Goal: Task Accomplishment & Management: Use online tool/utility

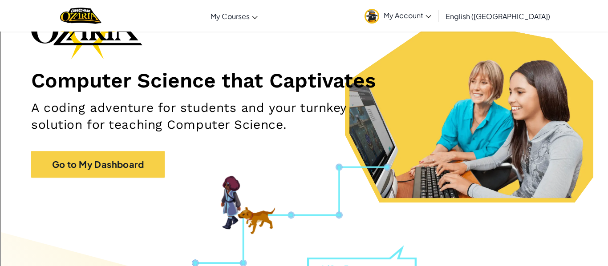
scroll to position [79, 0]
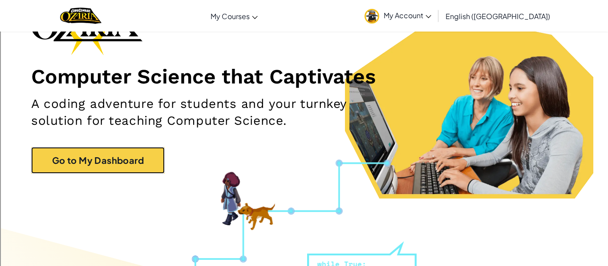
click at [102, 156] on link "Go to My Dashboard" at bounding box center [97, 160] width 133 height 27
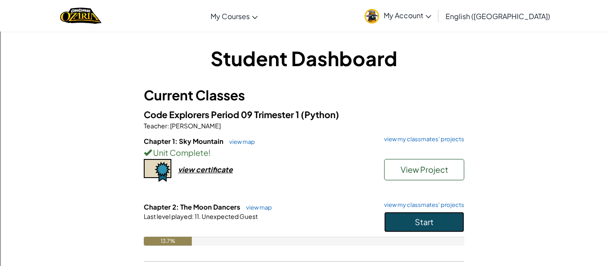
click at [442, 225] on button "Start" at bounding box center [424, 222] width 80 height 20
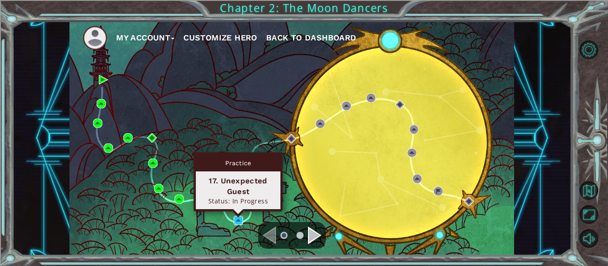
click at [238, 218] on img at bounding box center [238, 220] width 9 height 9
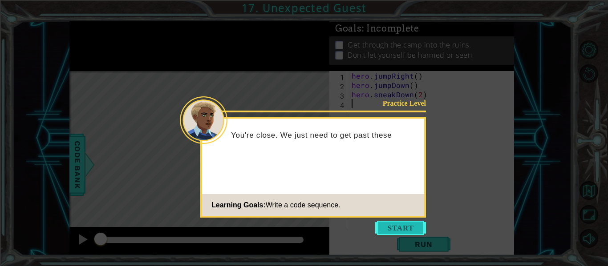
click at [402, 222] on button "Start" at bounding box center [400, 228] width 51 height 14
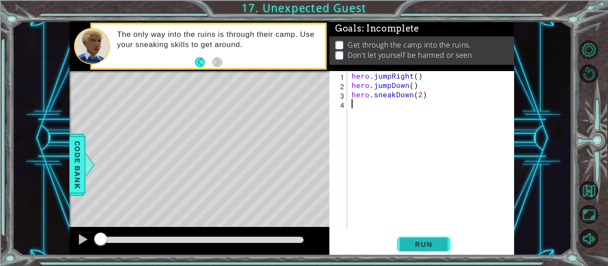
click at [406, 239] on button "Run" at bounding box center [423, 245] width 53 height 18
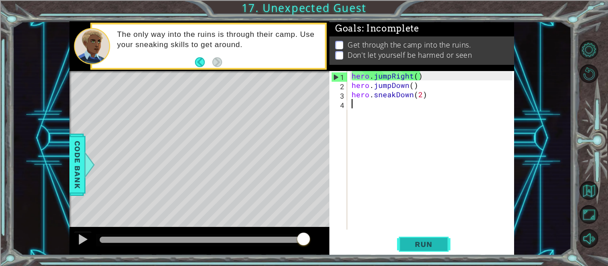
click at [415, 240] on span "Run" at bounding box center [423, 244] width 35 height 9
click at [375, 85] on div "hero . jumpRight ( ) hero . jumpDown ( ) hero . sneakDown ( 2 )" at bounding box center [433, 160] width 167 height 178
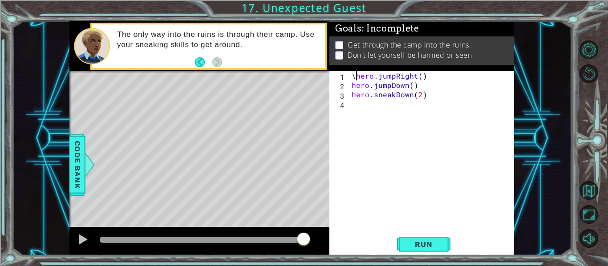
type textarea "hero.jumpRight()"
type textarea "hero.moveUp()"
click at [420, 252] on button "Run" at bounding box center [423, 245] width 53 height 18
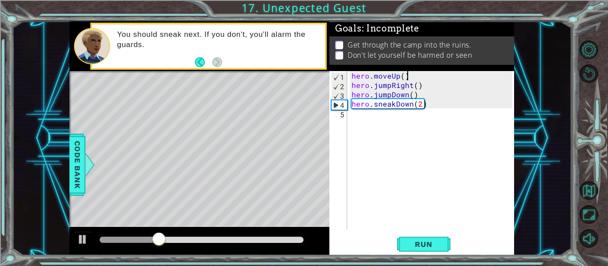
click at [383, 119] on div "hero . moveUp ( ) hero . jumpRight ( ) hero . jumpDown ( ) hero . sneakDown ( 2…" at bounding box center [433, 160] width 167 height 178
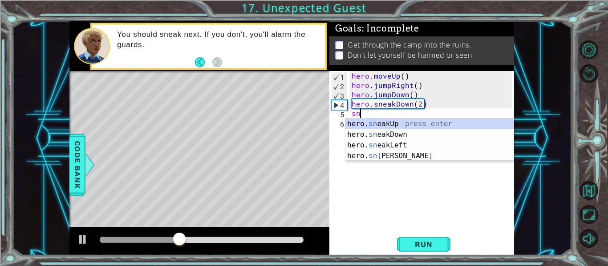
scroll to position [0, 0]
type textarea "s"
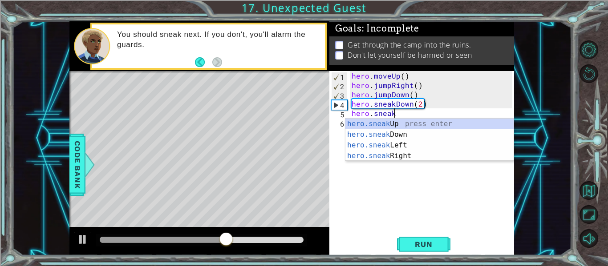
scroll to position [0, 3]
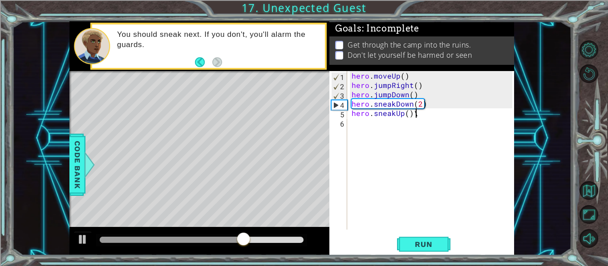
type textarea "hero.sneakUp()"
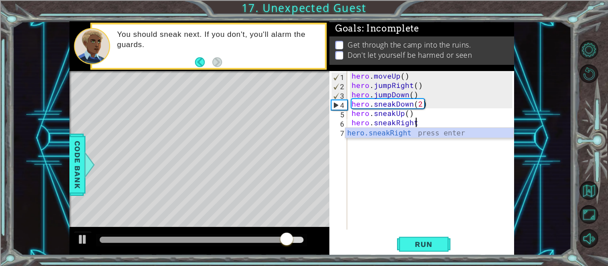
scroll to position [0, 4]
type textarea "hero.sneakRight()"
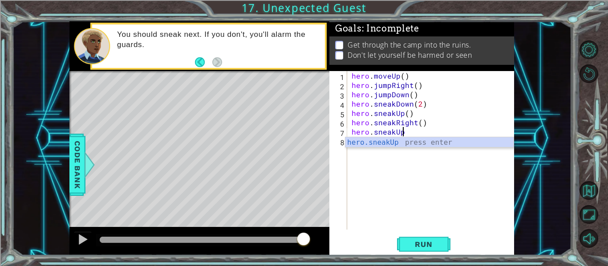
scroll to position [0, 3]
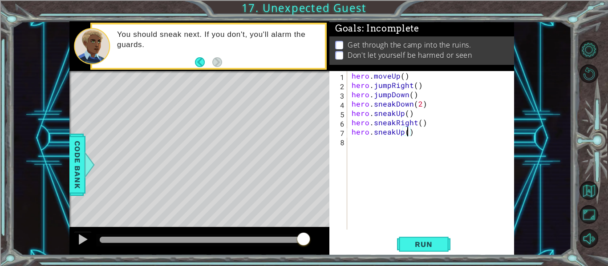
type textarea "hero.sneakUp(2)"
type textarea "hero.sneakLeft()"
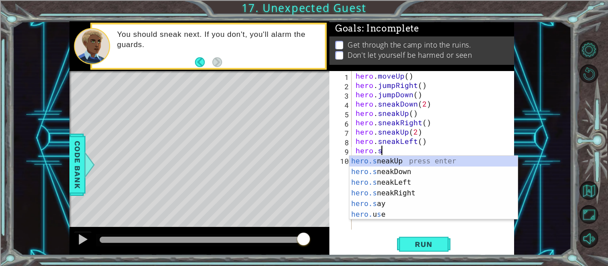
scroll to position [0, 0]
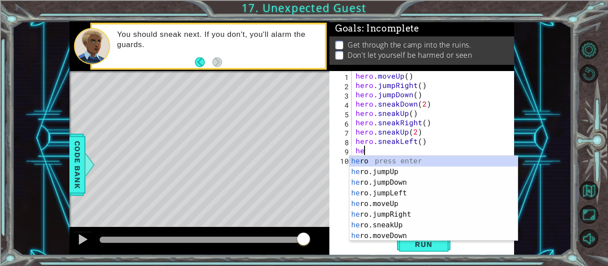
type textarea "h"
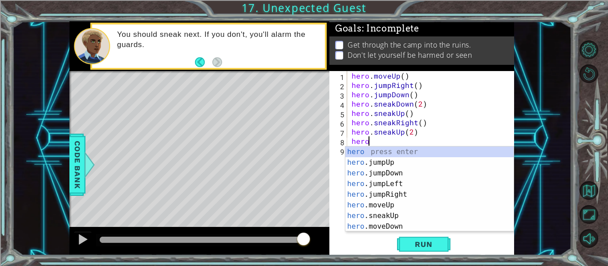
type textarea "h"
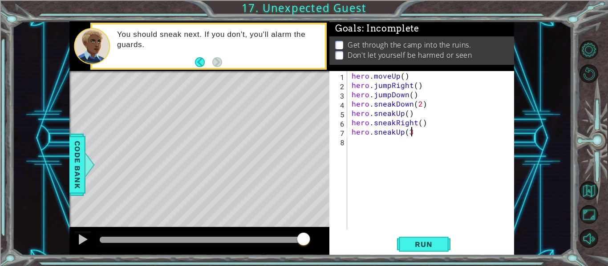
scroll to position [0, 4]
type textarea "hero.sneakUp(3)"
click at [440, 245] on span "Run" at bounding box center [423, 244] width 35 height 9
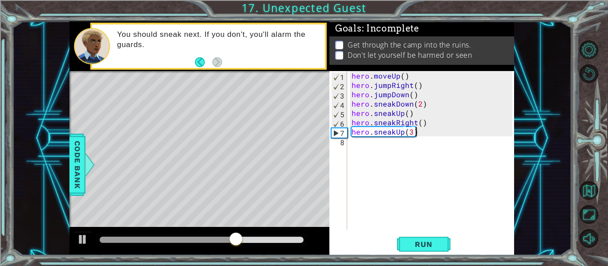
click at [394, 143] on div "hero . moveUp ( ) hero . jumpRight ( ) hero . jumpDown ( ) hero . sneakDown ( 2…" at bounding box center [433, 160] width 167 height 178
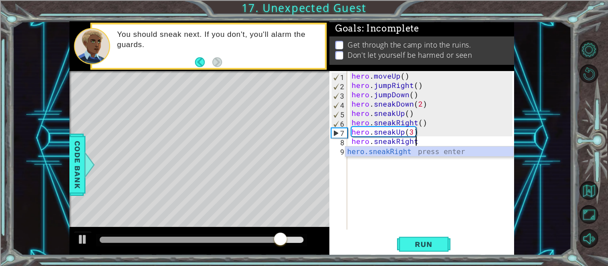
scroll to position [0, 4]
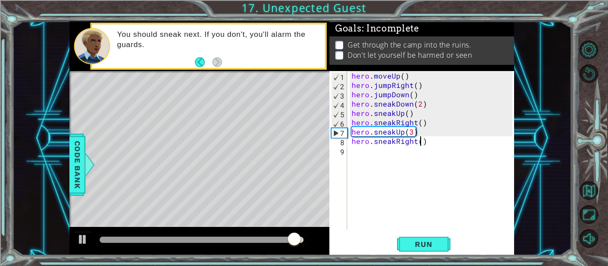
type textarea "hero.sneakRight(3)"
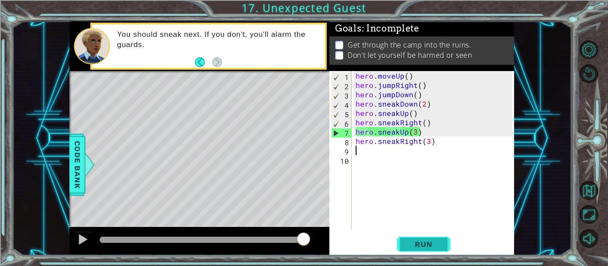
click at [421, 249] on span "Run" at bounding box center [423, 244] width 35 height 9
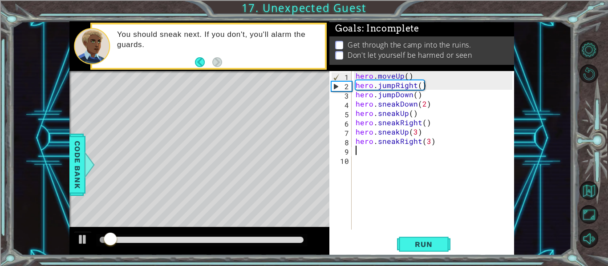
click at [347, 125] on div "6" at bounding box center [341, 123] width 20 height 9
click at [344, 129] on div "7" at bounding box center [341, 133] width 20 height 9
click at [431, 242] on span "Run" at bounding box center [423, 244] width 35 height 9
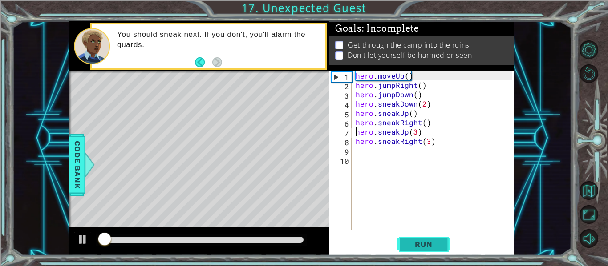
click at [422, 248] on span "Run" at bounding box center [423, 244] width 35 height 9
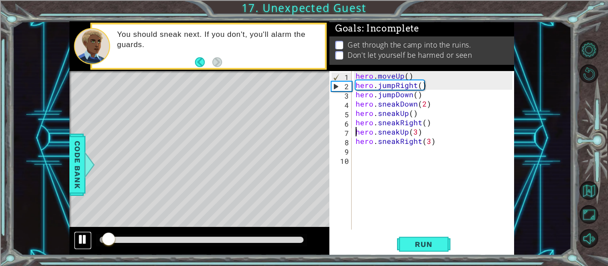
click at [81, 245] on div at bounding box center [83, 240] width 12 height 12
click at [344, 129] on div "7" at bounding box center [341, 133] width 20 height 9
click at [339, 137] on div "7" at bounding box center [341, 133] width 20 height 9
type textarea "hero.sneakRight(3)"
click at [421, 240] on span "Run" at bounding box center [423, 244] width 35 height 9
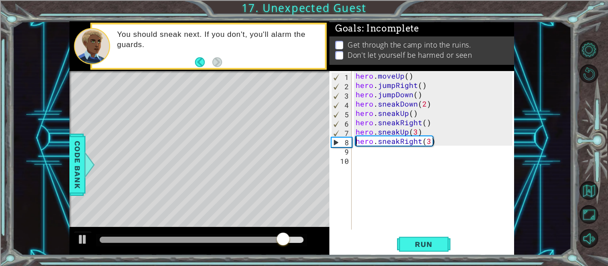
click at [385, 151] on div "hero . moveUp ( ) hero . jumpRight ( ) hero . jumpDown ( ) hero . sneakDown ( 2…" at bounding box center [435, 160] width 163 height 178
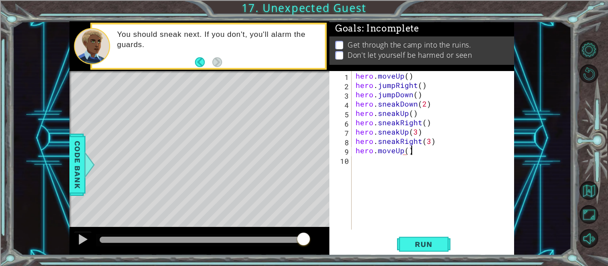
scroll to position [0, 3]
click at [421, 243] on span "Run" at bounding box center [423, 244] width 35 height 9
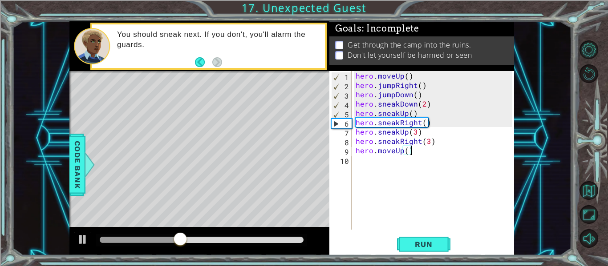
click at [289, 239] on div at bounding box center [202, 240] width 204 height 6
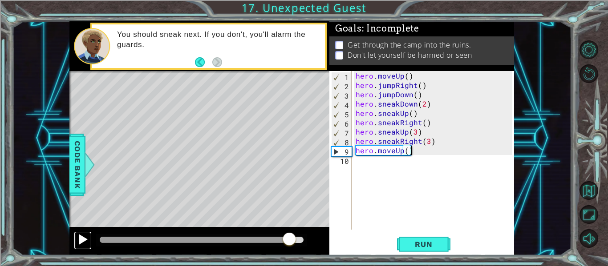
click at [86, 242] on div at bounding box center [83, 240] width 12 height 12
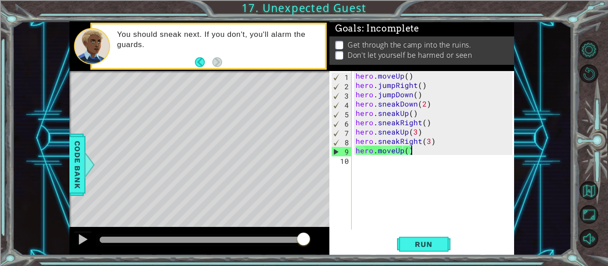
click at [400, 155] on div "hero . moveUp ( ) hero . jumpRight ( ) hero . jumpDown ( ) hero . sneakDown ( 2…" at bounding box center [435, 160] width 163 height 178
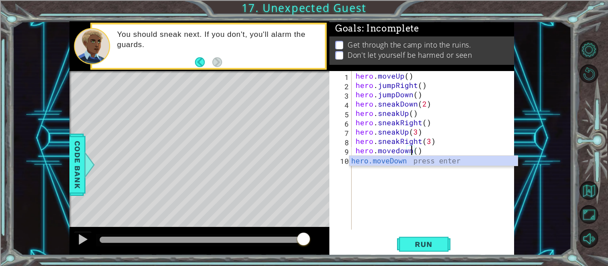
scroll to position [0, 4]
click at [389, 150] on div "hero . moveUp ( ) hero . jumpRight ( ) hero . jumpDown ( ) hero . sneakDown ( 2…" at bounding box center [435, 160] width 163 height 178
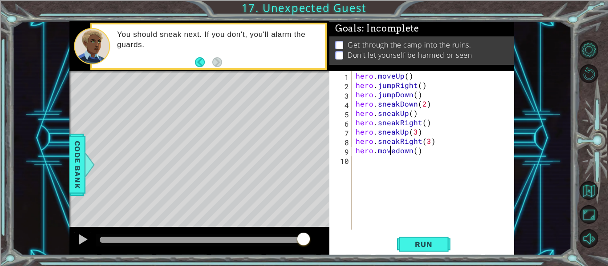
click at [389, 150] on div "hero . moveUp ( ) hero . jumpRight ( ) hero . jumpDown ( ) hero . sneakDown ( 2…" at bounding box center [435, 160] width 163 height 178
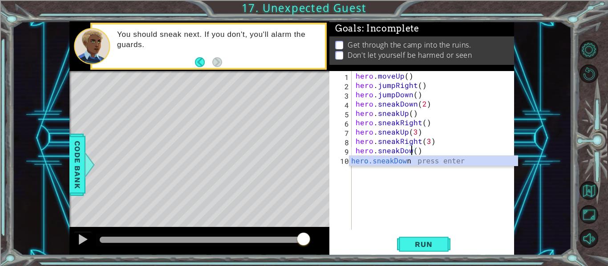
scroll to position [0, 4]
click at [420, 150] on div "hero . moveUp ( ) hero . jumpRight ( ) hero . jumpDown ( ) hero . sneakDown ( 2…" at bounding box center [435, 160] width 163 height 178
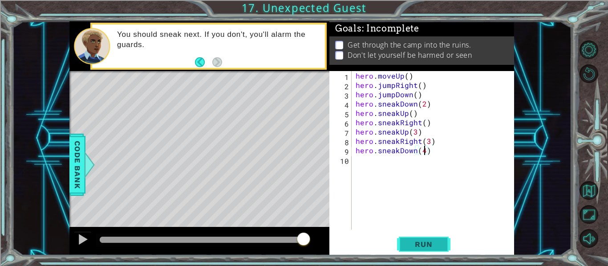
click at [421, 251] on button "Run" at bounding box center [423, 245] width 53 height 18
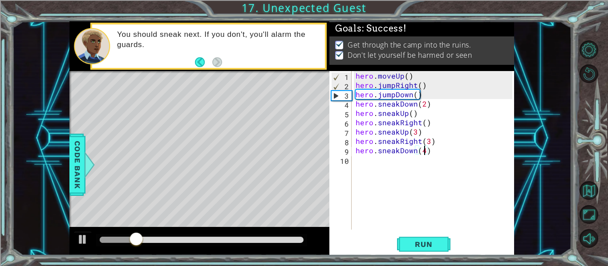
click at [424, 152] on div "hero . moveUp ( ) hero . jumpRight ( ) hero . jumpDown ( ) hero . sneakDown ( 2…" at bounding box center [435, 160] width 163 height 178
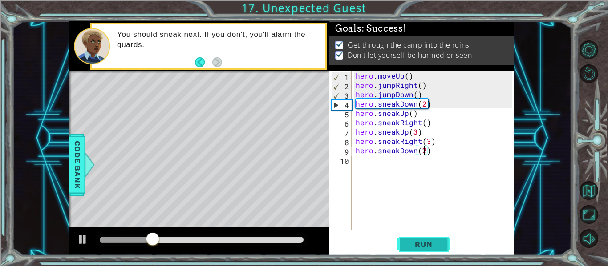
click at [424, 245] on span "Run" at bounding box center [423, 244] width 35 height 9
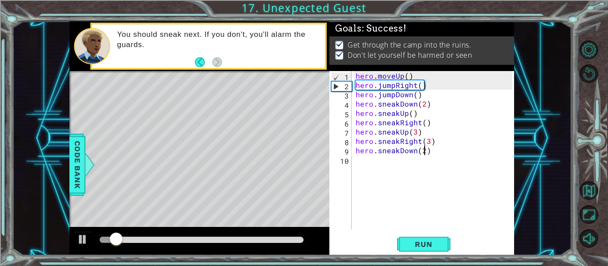
click at [270, 241] on div at bounding box center [202, 240] width 204 height 6
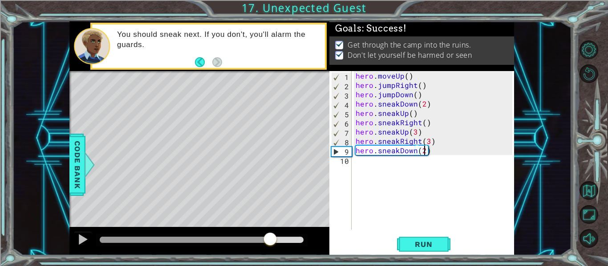
click at [448, 152] on div "hero . moveUp ( ) hero . jumpRight ( ) hero . jumpDown ( ) hero . sneakDown ( 2…" at bounding box center [435, 160] width 163 height 178
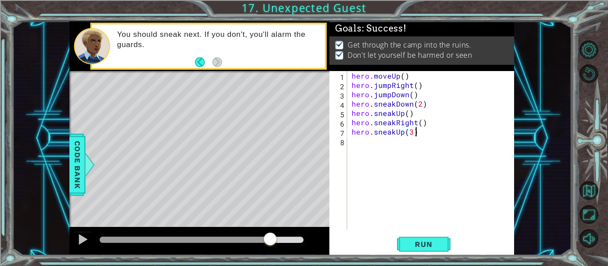
scroll to position [0, 4]
click at [437, 247] on span "Run" at bounding box center [423, 244] width 35 height 9
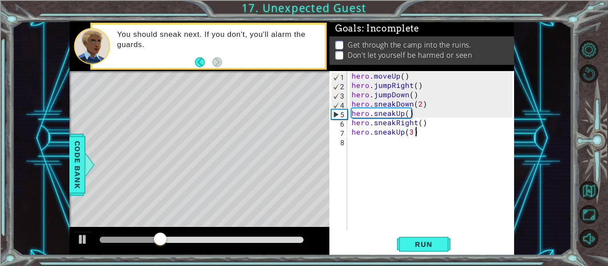
click at [438, 123] on div "hero . moveUp ( ) hero . jumpRight ( ) hero . jumpDown ( ) hero . sneakDown ( 2…" at bounding box center [433, 160] width 167 height 178
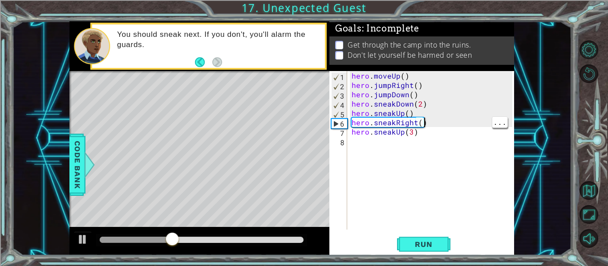
click at [410, 132] on div "hero . moveUp ( ) hero . jumpRight ( ) hero . jumpDown ( ) hero . sneakDown ( 2…" at bounding box center [433, 160] width 167 height 178
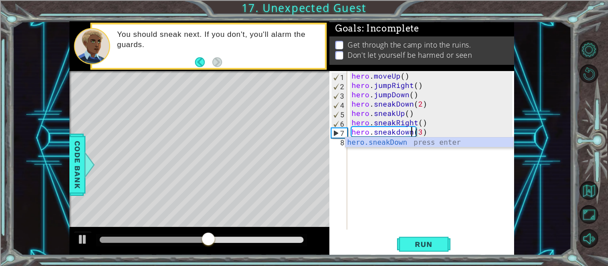
scroll to position [0, 4]
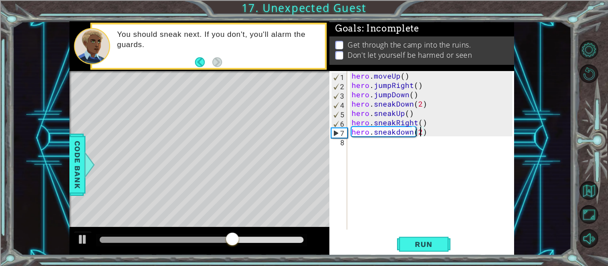
click at [397, 133] on div "hero . moveUp ( ) hero . jumpRight ( ) hero . jumpDown ( ) hero . sneakDown ( 2…" at bounding box center [433, 160] width 167 height 178
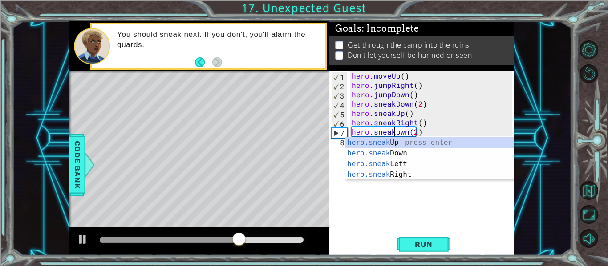
scroll to position [0, 3]
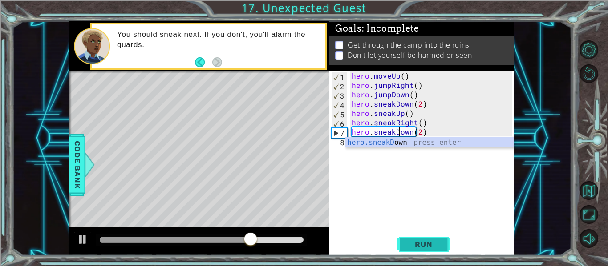
type textarea "hero.sneakDown(2)"
click at [418, 244] on span "Run" at bounding box center [423, 244] width 35 height 9
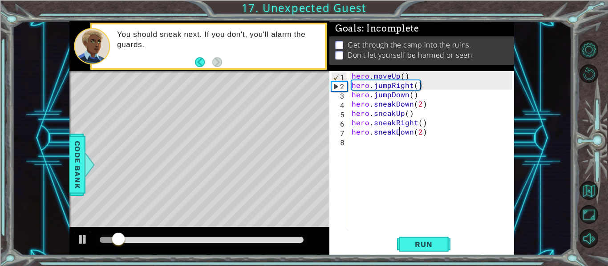
click at [214, 241] on div at bounding box center [202, 240] width 204 height 6
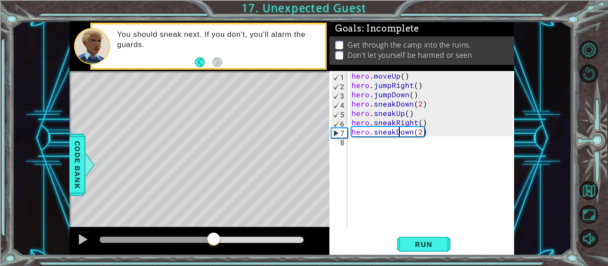
click at [407, 140] on div "hero . moveUp ( ) hero . jumpRight ( ) hero . jumpDown ( ) hero . sneakDown ( 2…" at bounding box center [433, 160] width 167 height 178
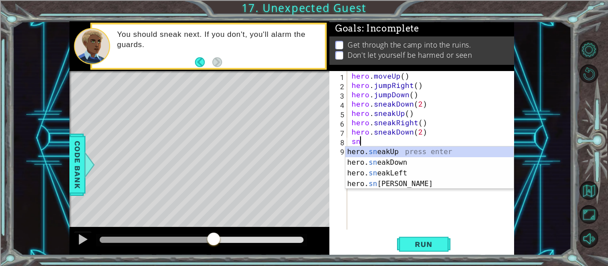
type textarea "s"
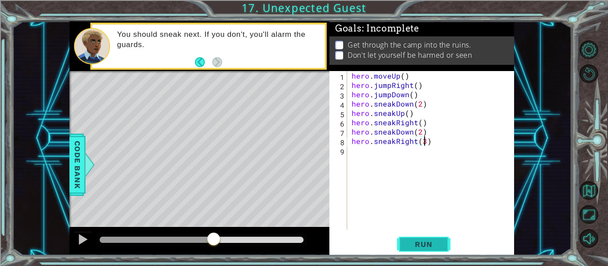
scroll to position [0, 4]
type textarea "hero.sneakRight(3)"
click at [447, 242] on button "Run" at bounding box center [423, 245] width 53 height 18
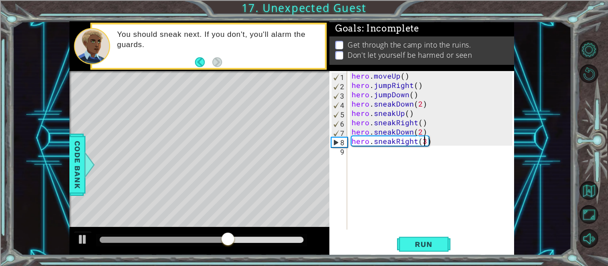
click at [420, 157] on div "hero . moveUp ( ) hero . jumpRight ( ) hero . jumpDown ( ) hero . sneakDown ( 2…" at bounding box center [433, 160] width 167 height 178
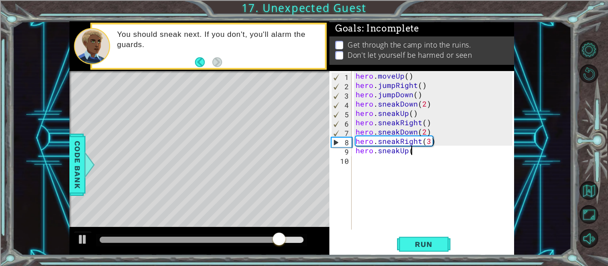
scroll to position [0, 3]
type textarea "hero.sneakUp()"
click at [433, 250] on button "Run" at bounding box center [423, 245] width 53 height 18
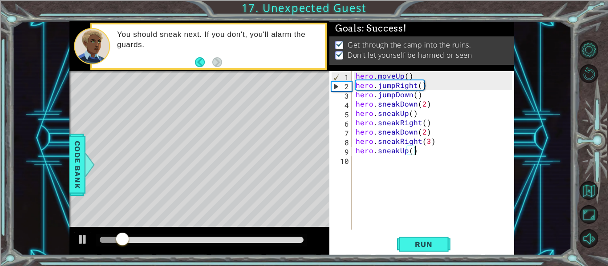
click at [249, 238] on div at bounding box center [202, 240] width 204 height 6
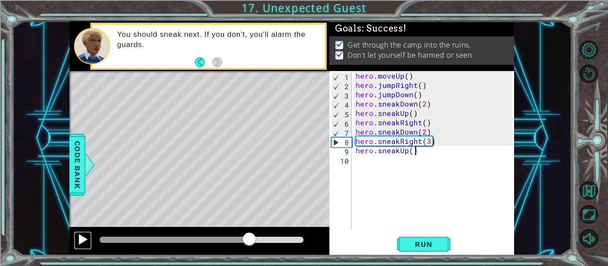
click at [80, 244] on div at bounding box center [83, 240] width 12 height 12
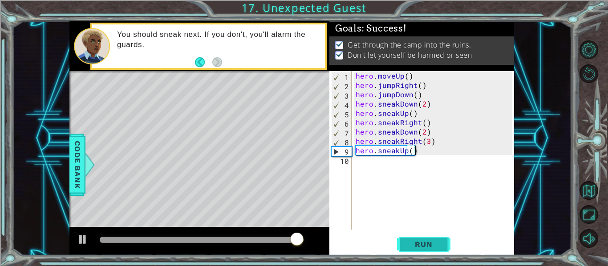
click at [440, 250] on button "Run" at bounding box center [423, 245] width 53 height 18
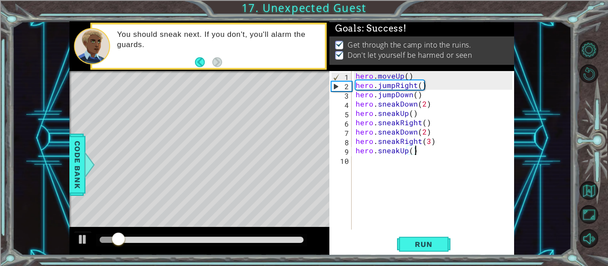
click at [301, 239] on div at bounding box center [202, 240] width 204 height 6
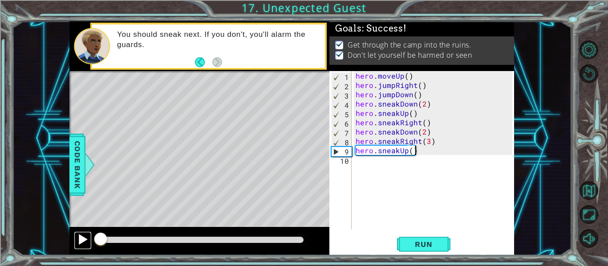
click at [82, 245] on div at bounding box center [83, 240] width 12 height 12
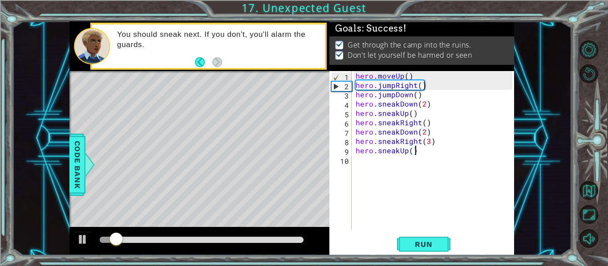
click at [254, 242] on div at bounding box center [202, 240] width 204 height 6
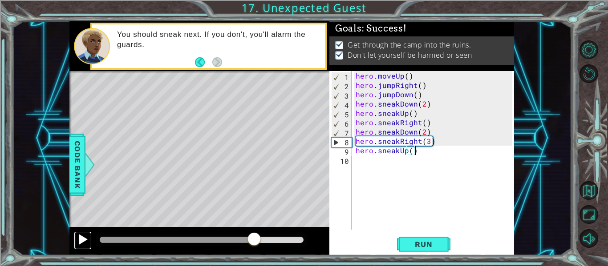
click at [78, 243] on div at bounding box center [83, 240] width 12 height 12
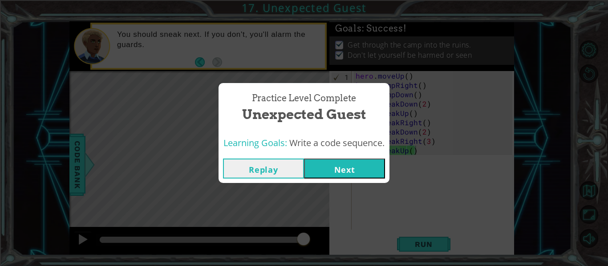
click at [369, 170] on button "Next" at bounding box center [344, 169] width 81 height 20
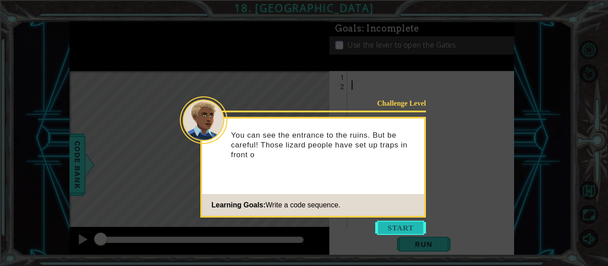
click at [400, 232] on button "Start" at bounding box center [400, 228] width 51 height 14
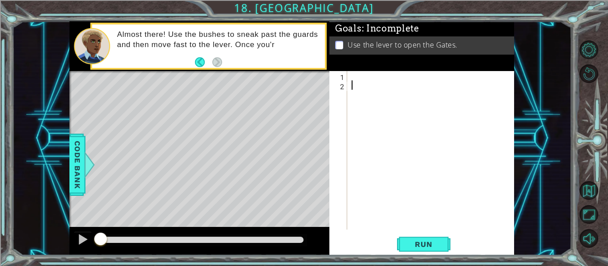
click at [404, 84] on div at bounding box center [433, 160] width 167 height 178
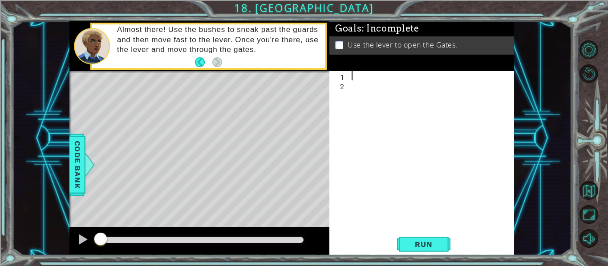
type textarea "s"
type textarea "hero.sneakRight(3)"
click at [436, 248] on span "Run" at bounding box center [423, 244] width 35 height 9
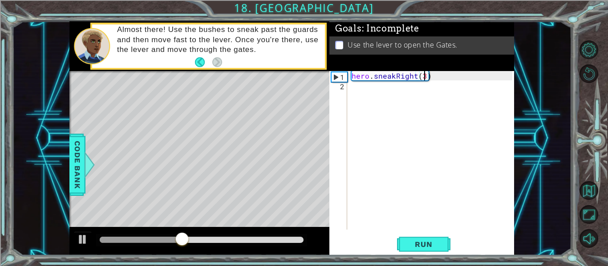
click at [461, 99] on div "hero . sneakRight ( 3 )" at bounding box center [433, 160] width 167 height 178
click at [436, 249] on span "Run" at bounding box center [423, 244] width 35 height 9
click at [423, 80] on div "hero . sneakRight ( 3 )" at bounding box center [433, 160] width 167 height 178
type textarea "hero.sneakRight(2)"
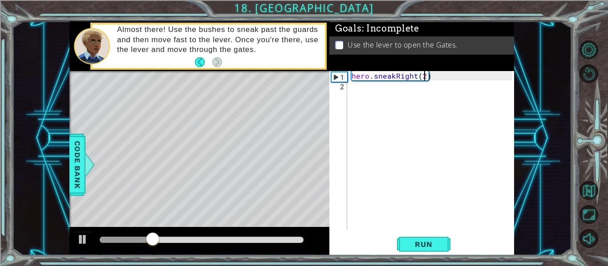
scroll to position [0, 4]
click at [423, 99] on div "hero . sneakRight ( 2 )" at bounding box center [433, 160] width 167 height 178
click at [437, 245] on span "Run" at bounding box center [423, 244] width 35 height 9
click at [418, 74] on div "hero . sneakRight ( 2 )" at bounding box center [433, 160] width 167 height 178
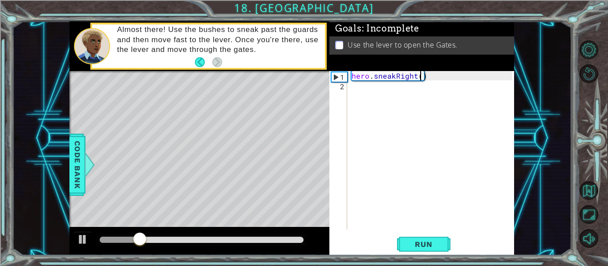
type textarea "hero.sneakRight(1)"
click at [420, 101] on div "hero . sneakRight ( 1 )" at bounding box center [433, 160] width 167 height 178
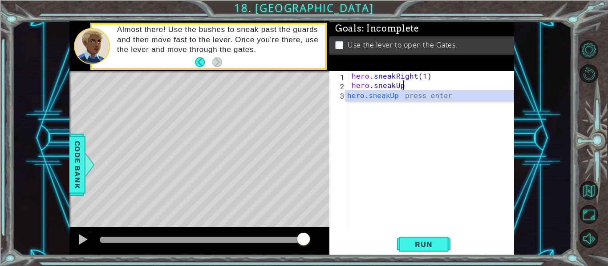
scroll to position [0, 3]
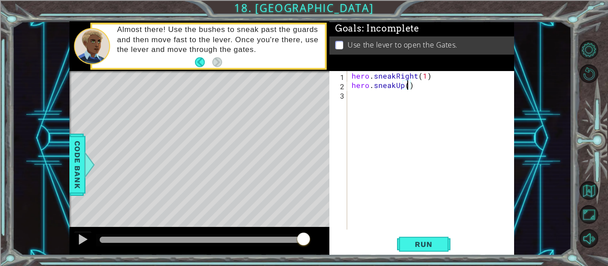
type textarea "hero.sneakUp(2)"
type textarea "hero.sneakRight(2)"
click at [436, 247] on span "Run" at bounding box center [423, 244] width 35 height 9
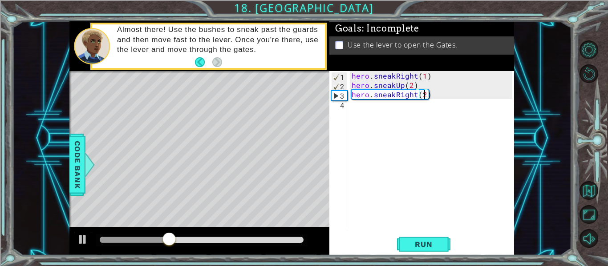
click at [394, 113] on div "hero . sneakRight ( 1 ) hero . sneakUp ( 2 ) hero . sneakRight ( 2 )" at bounding box center [433, 160] width 167 height 178
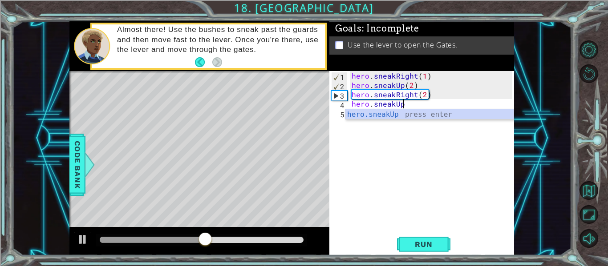
scroll to position [0, 3]
type textarea "hero.sneakUp()"
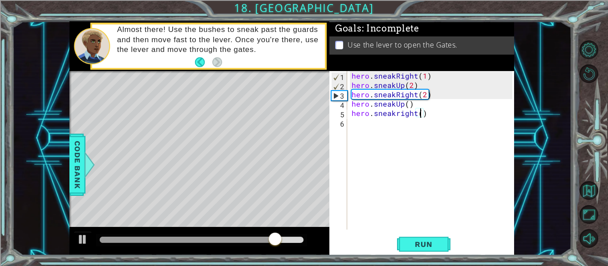
scroll to position [0, 4]
click at [434, 251] on button "Run" at bounding box center [423, 245] width 53 height 18
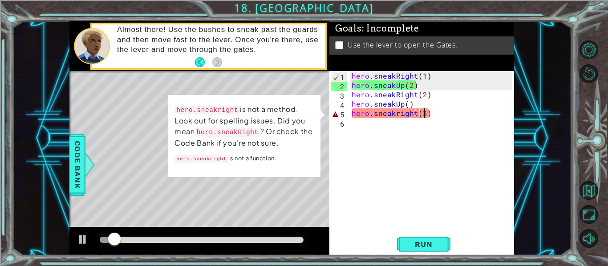
click at [383, 111] on div "hero . sneakRight ( 1 ) hero . sneakUp ( 2 ) hero . sneakRight ( 2 ) hero . sne…" at bounding box center [433, 160] width 167 height 178
click at [396, 110] on div "hero . sneakRight ( 1 ) hero . sneakUp ( 2 ) hero . sneakRight ( 2 ) hero . sne…" at bounding box center [433, 160] width 167 height 178
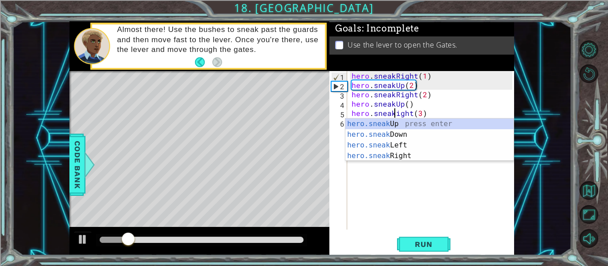
scroll to position [0, 3]
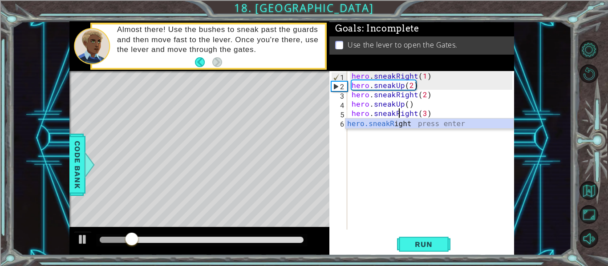
type textarea "hero.sneakRight(3)"
click at [436, 231] on div "hero.sneakRight(3) 1 2 3 4 5 6 hero . sneakRight ( 1 ) hero . sneakUp ( 2 ) her…" at bounding box center [421, 163] width 185 height 185
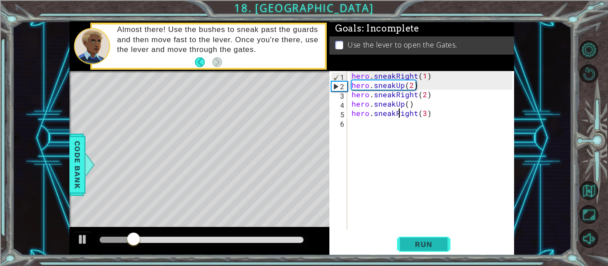
click at [440, 239] on button "Run" at bounding box center [423, 245] width 53 height 18
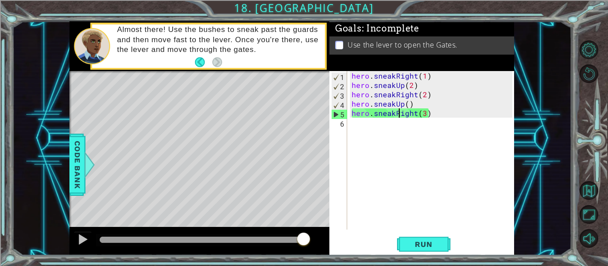
click at [421, 136] on div "hero . sneakRight ( 1 ) hero . sneakUp ( 2 ) hero . sneakRight ( 2 ) hero . sne…" at bounding box center [433, 160] width 167 height 178
click at [432, 242] on span "Run" at bounding box center [423, 244] width 35 height 9
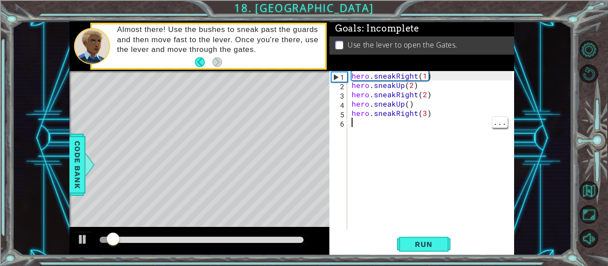
click at [202, 242] on div at bounding box center [202, 240] width 204 height 6
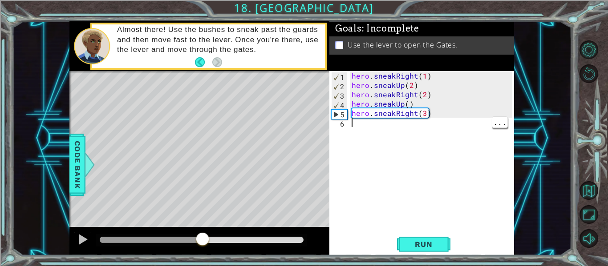
click at [423, 115] on div "hero . sneakRight ( 1 ) hero . sneakUp ( 2 ) hero . sneakRight ( 2 ) hero . sne…" at bounding box center [433, 160] width 167 height 178
click at [385, 115] on div "hero . sneakRight ( 1 ) hero . sneakUp ( 2 ) hero . sneakRight ( 2 ) hero . sne…" at bounding box center [433, 160] width 167 height 178
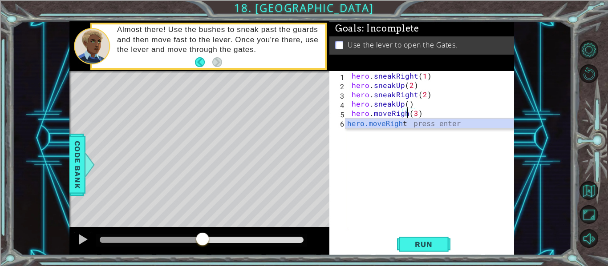
scroll to position [0, 4]
type textarea "hero.moveRight(3)"
click at [442, 253] on button "Run" at bounding box center [423, 245] width 53 height 18
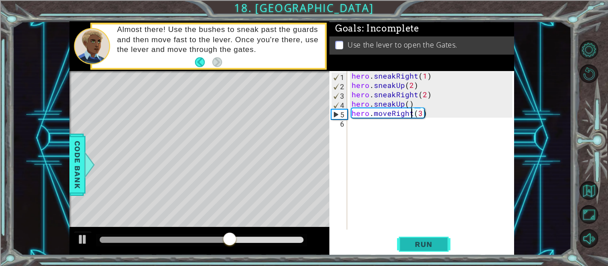
click at [429, 254] on button "Run" at bounding box center [423, 245] width 53 height 18
click at [381, 125] on div "hero . sneakRight ( 1 ) hero . sneakUp ( 2 ) hero . sneakRight ( 2 ) hero . sne…" at bounding box center [433, 160] width 167 height 178
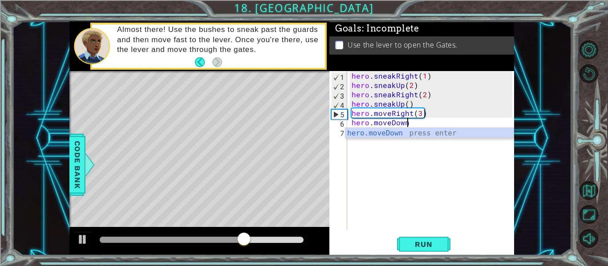
type textarea "hero.moveDown()"
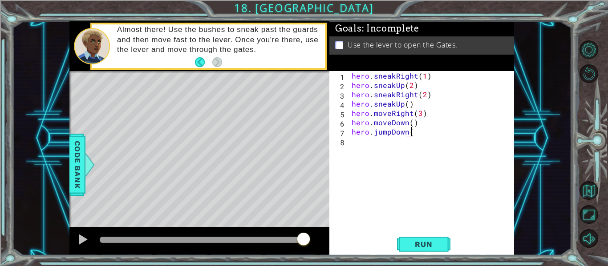
scroll to position [0, 4]
type textarea "hero.jumpDown()"
click at [435, 251] on button "Run" at bounding box center [423, 245] width 53 height 18
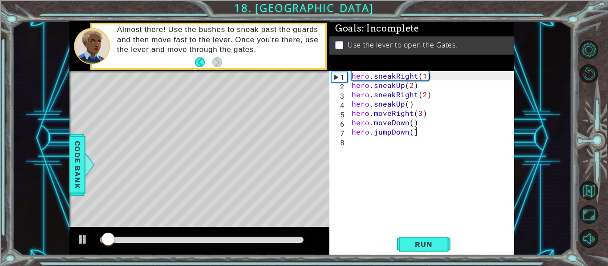
click at [246, 242] on div at bounding box center [202, 240] width 204 height 6
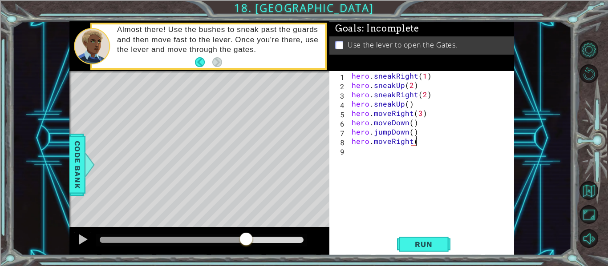
scroll to position [0, 4]
type textarea "hero.moveRight(2)"
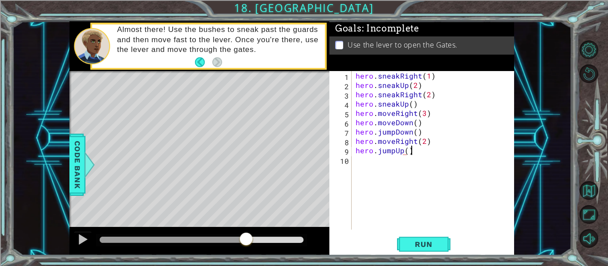
scroll to position [0, 3]
type textarea "hero.jumpUp(1)"
click at [396, 164] on div "hero . sneakRight ( 1 ) hero . sneakUp ( 2 ) hero . sneakRight ( 2 ) hero . sne…" at bounding box center [435, 160] width 163 height 178
type textarea "hero.moveUp()"
click at [437, 239] on button "Run" at bounding box center [423, 245] width 53 height 18
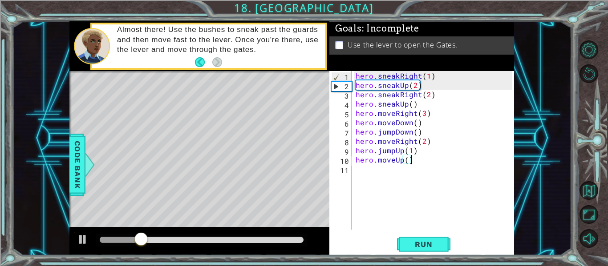
click at [241, 243] on div at bounding box center [202, 240] width 204 height 6
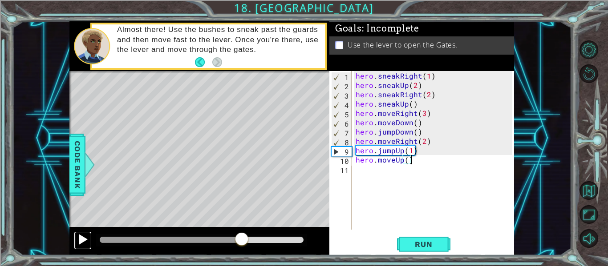
click at [82, 244] on div at bounding box center [83, 240] width 12 height 12
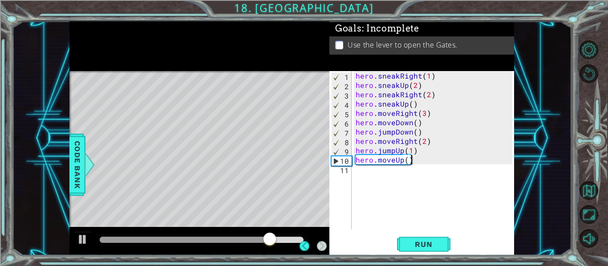
click at [371, 179] on div "hero . sneakRight ( 1 ) hero . sneakUp ( 2 ) hero . sneakRight ( 2 ) hero . sne…" at bounding box center [435, 160] width 163 height 178
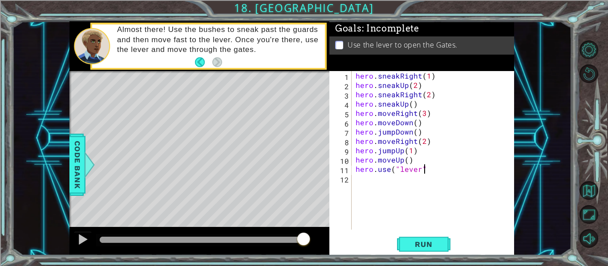
scroll to position [0, 4]
type textarea "hero.use("lever")"
click at [431, 251] on button "Run" at bounding box center [423, 245] width 53 height 18
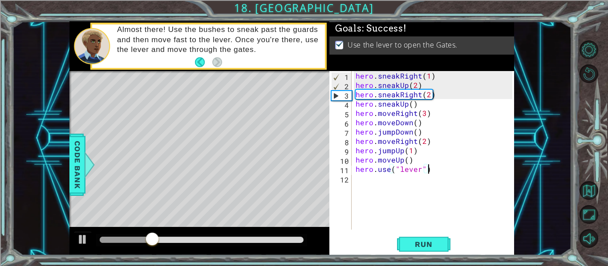
click at [241, 243] on div at bounding box center [202, 240] width 204 height 6
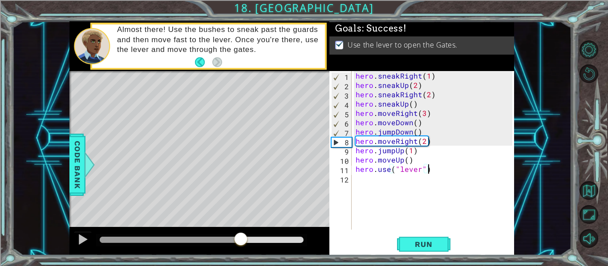
click at [83, 228] on div at bounding box center [199, 241] width 260 height 28
click at [86, 234] on div at bounding box center [83, 240] width 12 height 12
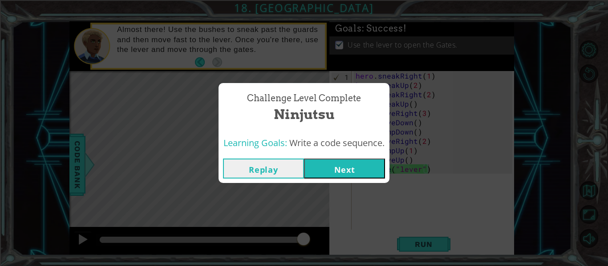
click at [339, 173] on button "Next" at bounding box center [344, 169] width 81 height 20
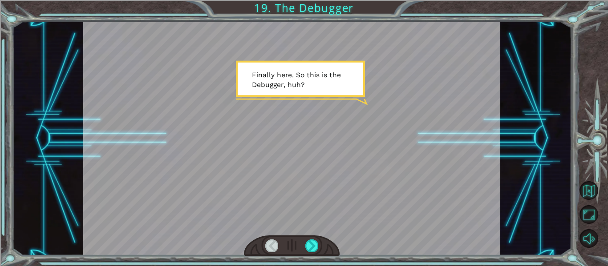
click at [391, 151] on div at bounding box center [291, 138] width 417 height 234
click at [303, 150] on div at bounding box center [291, 138] width 417 height 234
click at [335, 89] on div at bounding box center [291, 138] width 417 height 234
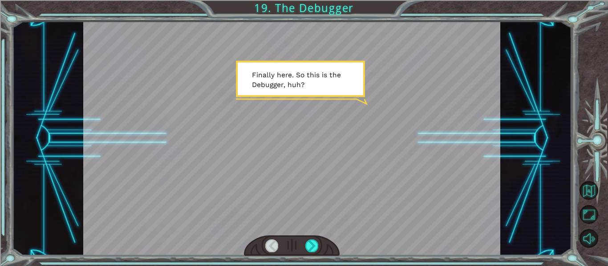
click at [335, 89] on div at bounding box center [291, 138] width 417 height 234
click at [316, 243] on div at bounding box center [311, 246] width 13 height 12
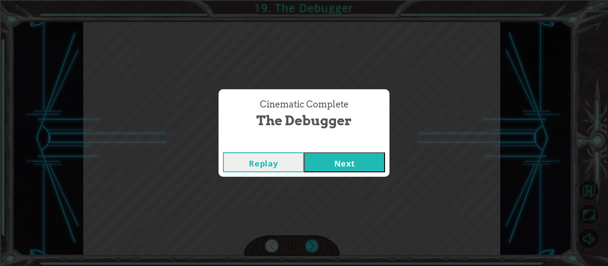
click at [358, 167] on button "Next" at bounding box center [344, 163] width 81 height 20
click at [362, 170] on button "Next" at bounding box center [344, 163] width 81 height 20
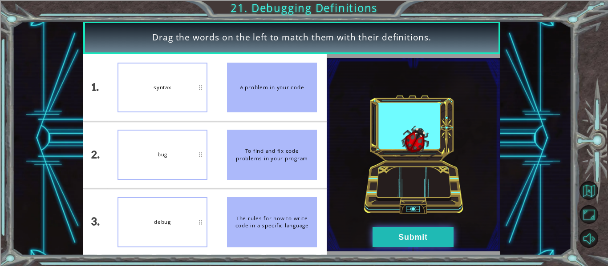
click at [420, 240] on button "Submit" at bounding box center [412, 237] width 81 height 20
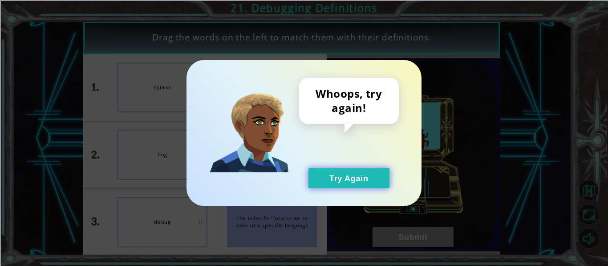
click at [361, 186] on button "Try Again" at bounding box center [348, 179] width 81 height 20
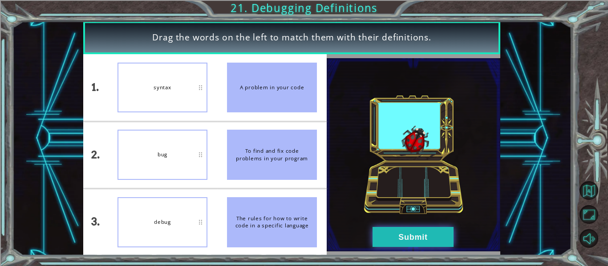
click at [429, 236] on button "Submit" at bounding box center [412, 237] width 81 height 20
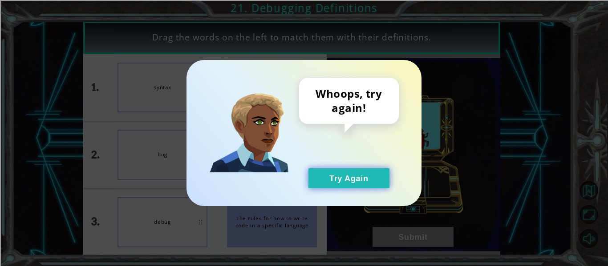
click at [376, 177] on button "Try Again" at bounding box center [348, 179] width 81 height 20
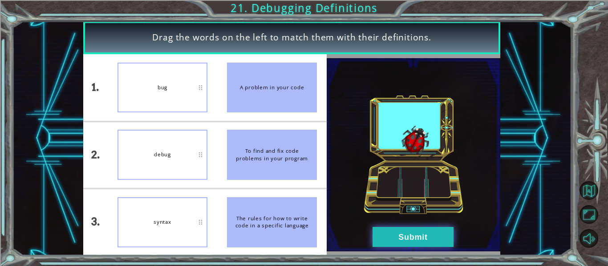
click at [430, 245] on button "Submit" at bounding box center [412, 237] width 81 height 20
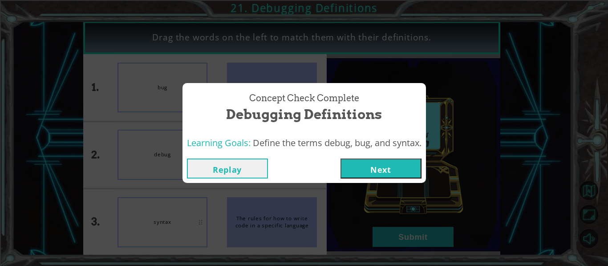
click at [393, 167] on button "Next" at bounding box center [380, 169] width 81 height 20
